Goal: Transaction & Acquisition: Purchase product/service

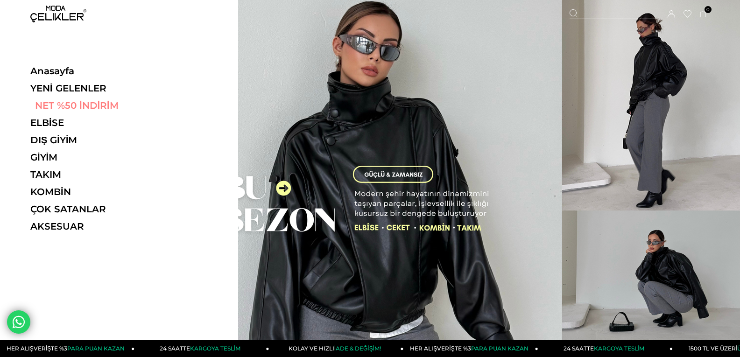
click at [67, 103] on link "NET %50 İNDİRİM" at bounding box center [94, 105] width 128 height 11
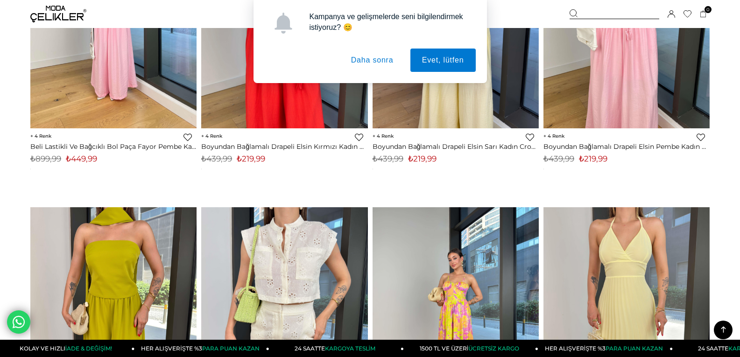
scroll to position [1306, 0]
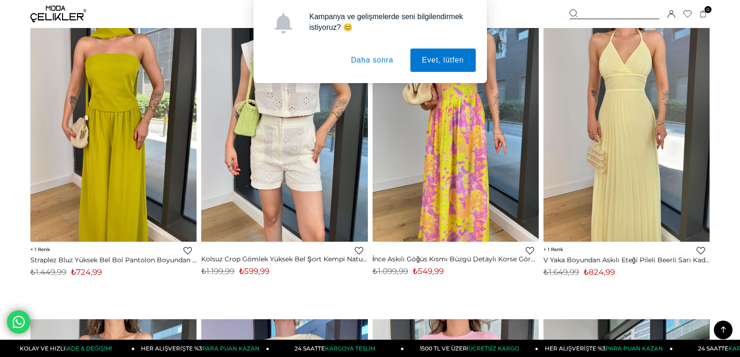
click at [362, 61] on button "Daha sonra" at bounding box center [372, 60] width 66 height 23
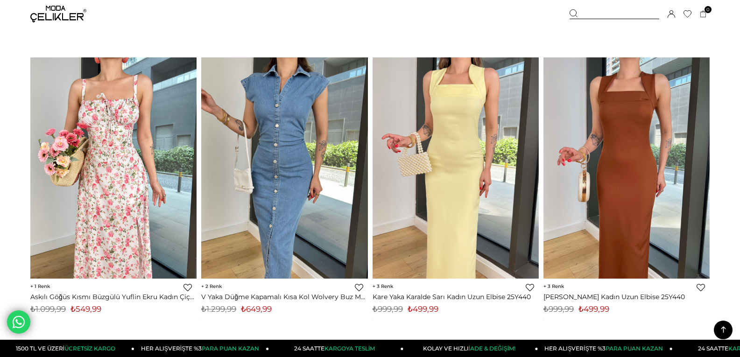
scroll to position [5832, 0]
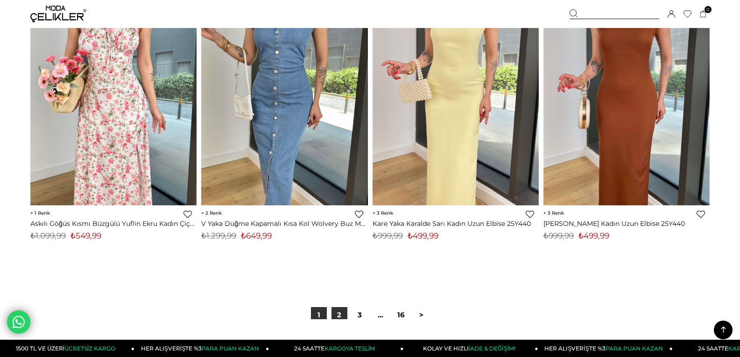
click at [337, 313] on link "2" at bounding box center [339, 315] width 16 height 16
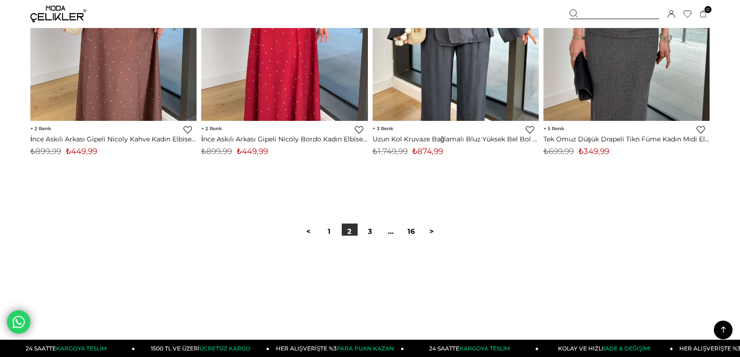
scroll to position [6112, 0]
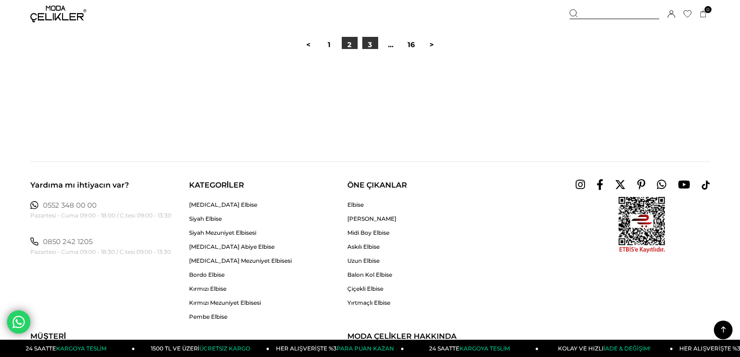
click at [368, 47] on link "3" at bounding box center [370, 45] width 16 height 16
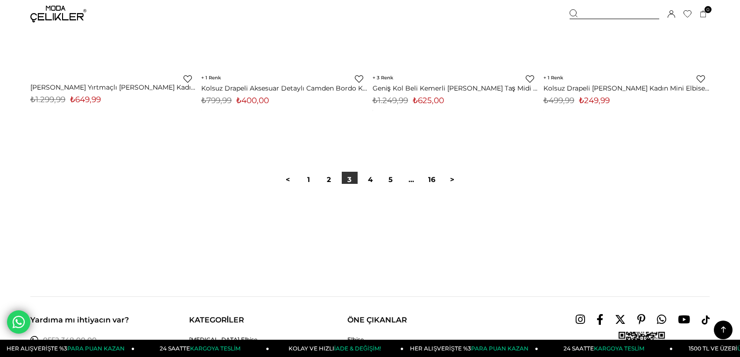
scroll to position [5972, 0]
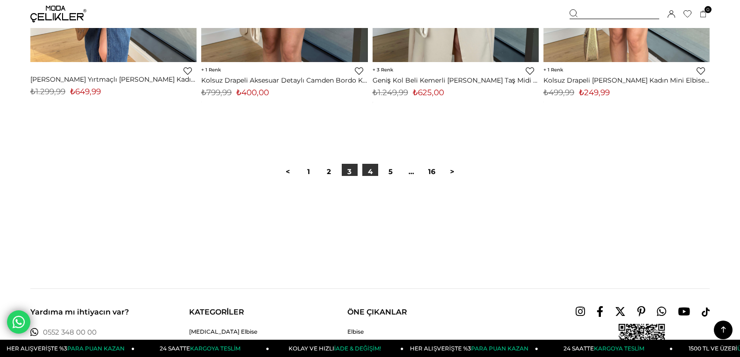
click at [365, 170] on link "4" at bounding box center [370, 172] width 16 height 16
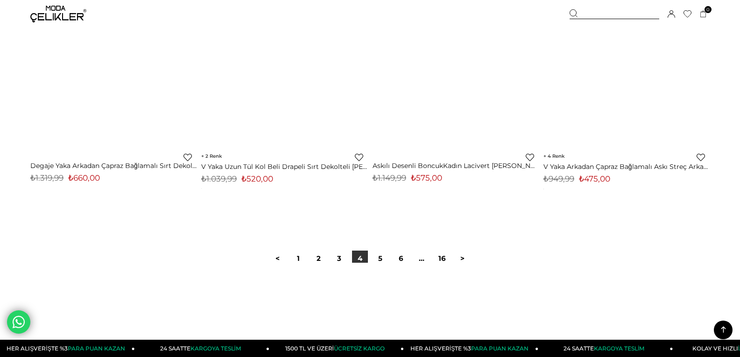
scroll to position [5926, 0]
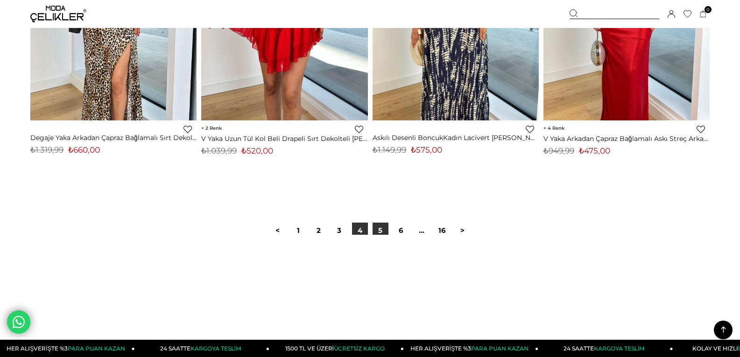
click at [379, 231] on link "5" at bounding box center [380, 231] width 16 height 16
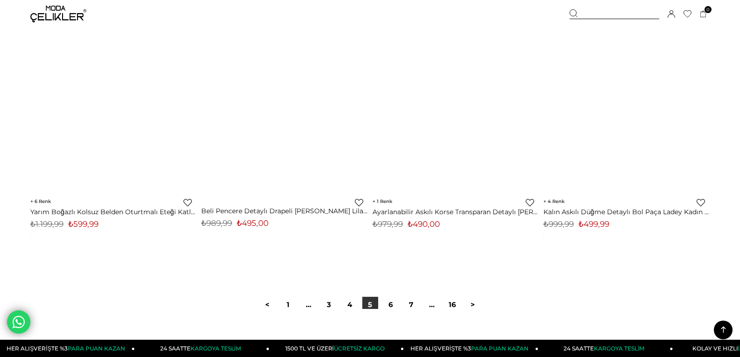
scroll to position [5879, 0]
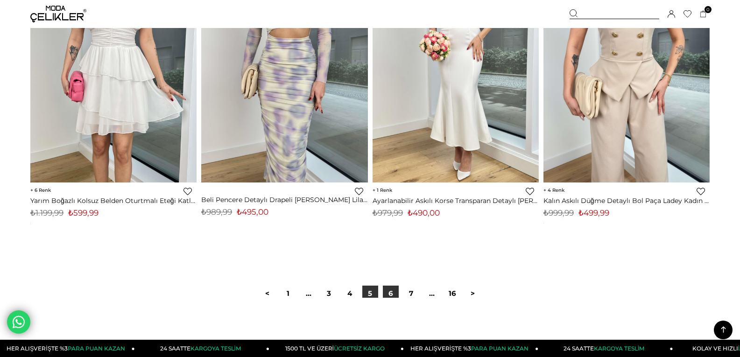
click at [387, 288] on link "6" at bounding box center [391, 294] width 16 height 16
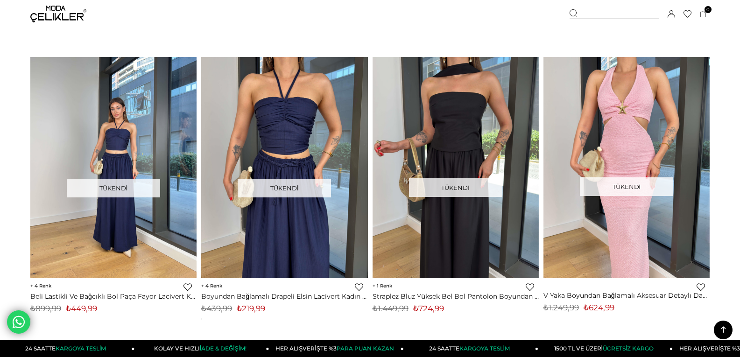
scroll to position [3453, 0]
